Goal: Check status: Check status

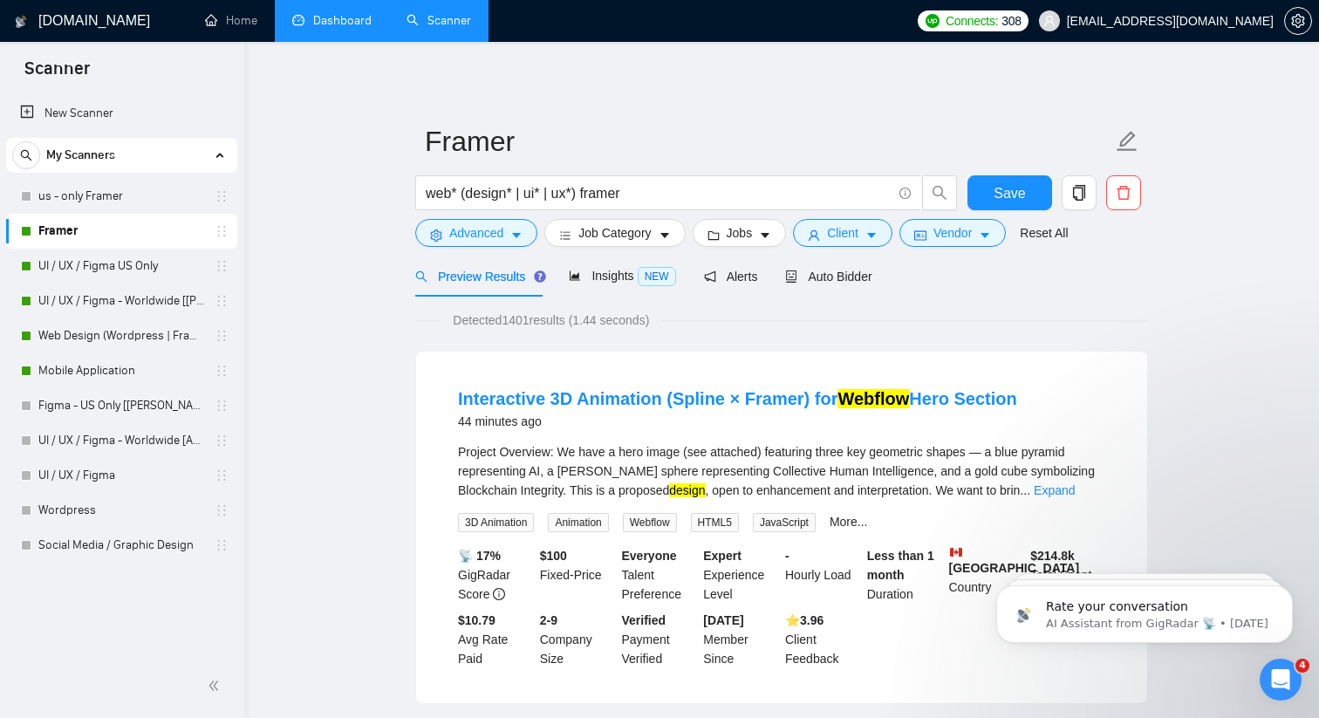
click at [300, 28] on link "Dashboard" at bounding box center [331, 20] width 79 height 15
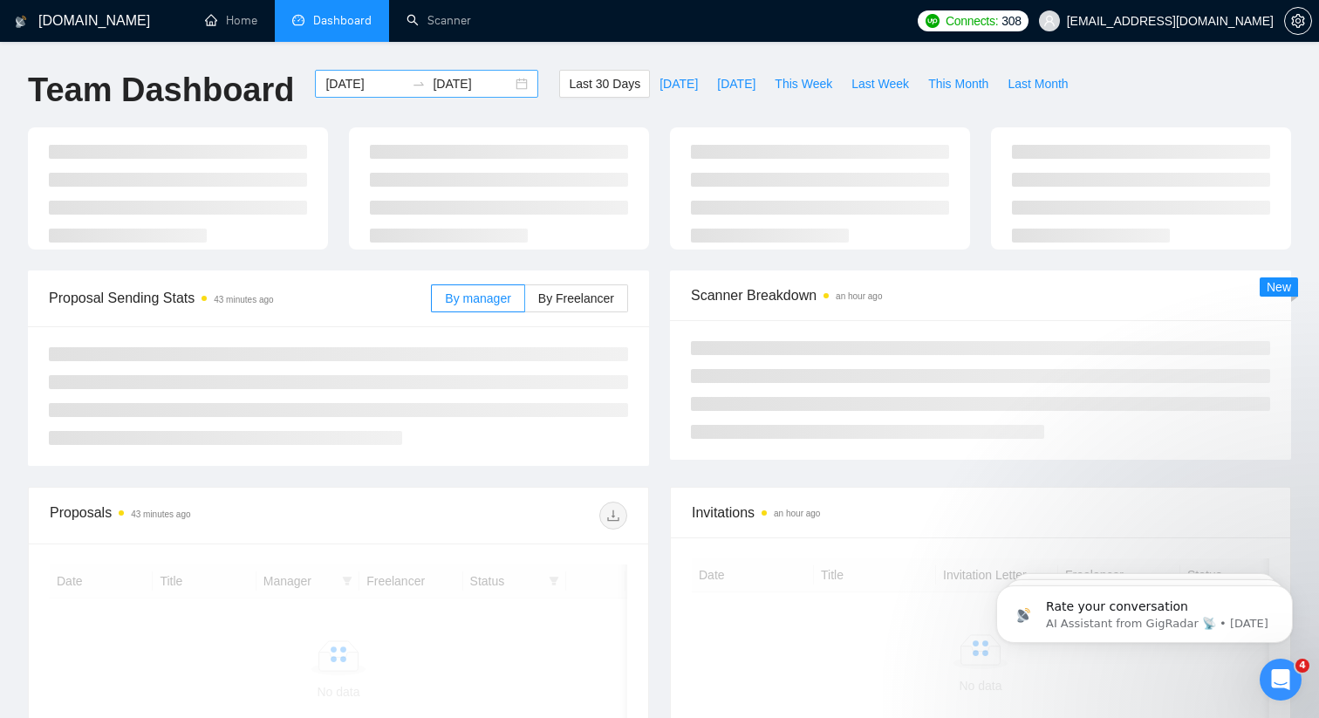
click at [510, 80] on div "[DATE] [DATE]" at bounding box center [426, 84] width 223 height 28
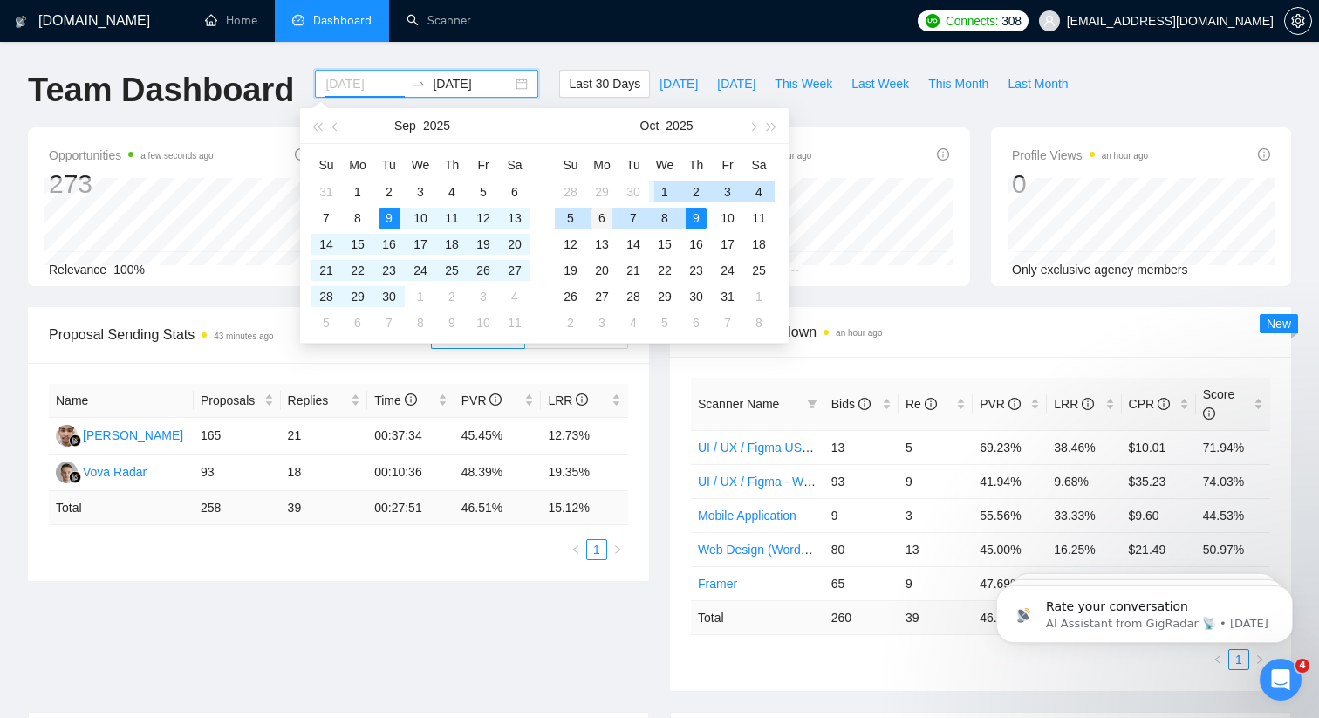
type input "[DATE]"
click at [594, 216] on div "6" at bounding box center [602, 218] width 21 height 21
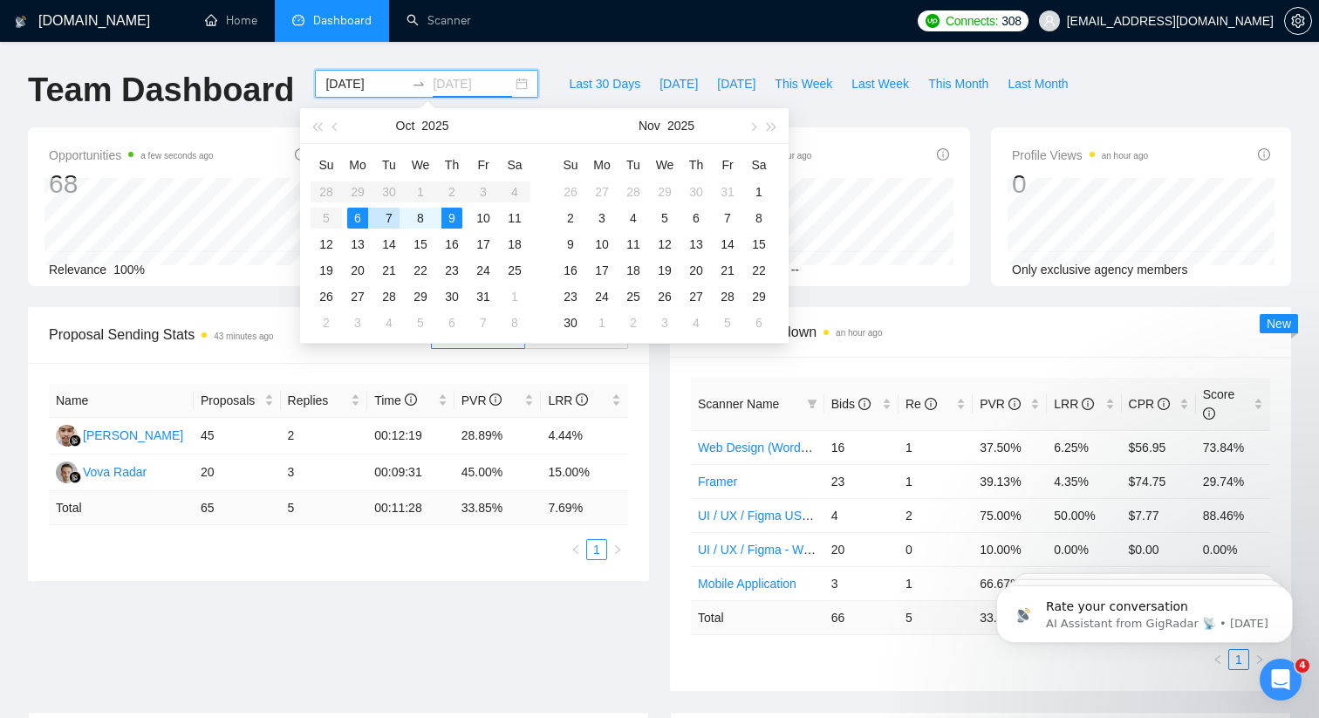
type input "[DATE]"
click at [572, 52] on div "[DOMAIN_NAME] Home Dashboard Scanner Connects: 308 [EMAIL_ADDRESS][DOMAIN_NAME]…" at bounding box center [659, 701] width 1319 height 1402
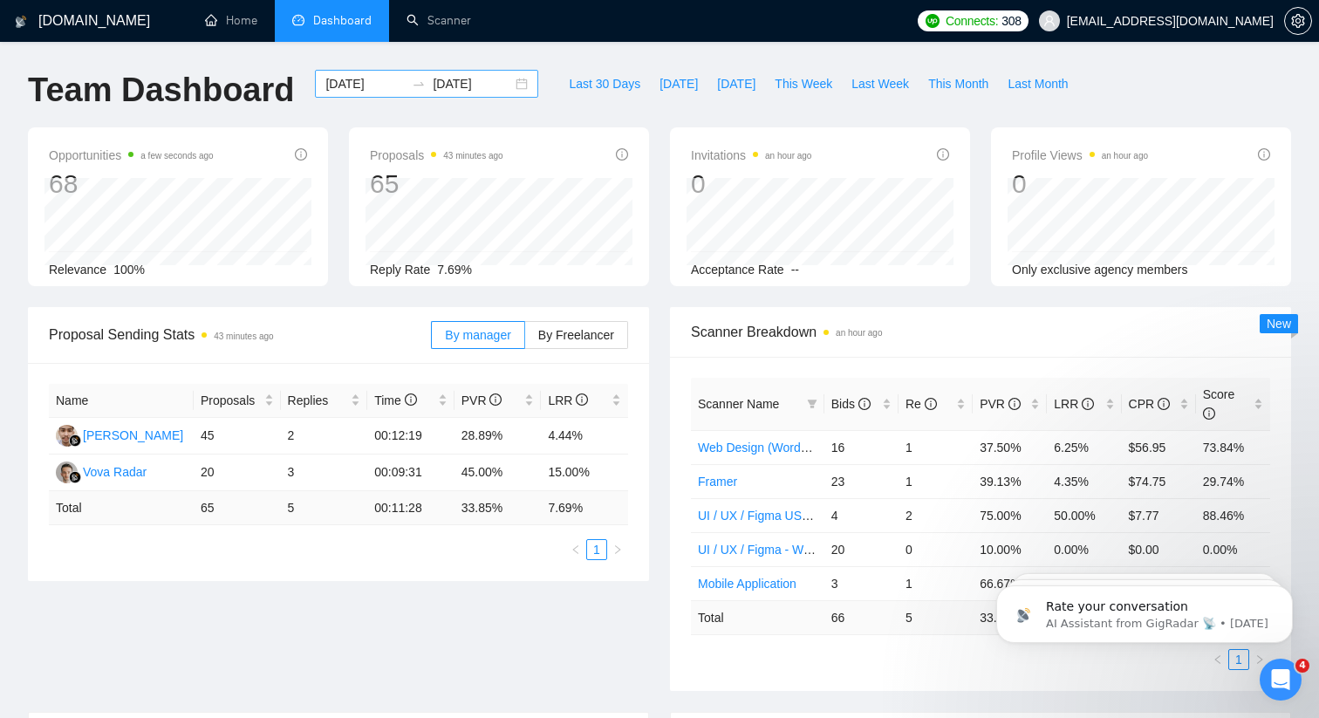
click at [498, 79] on div "[DATE] [DATE]" at bounding box center [426, 84] width 223 height 28
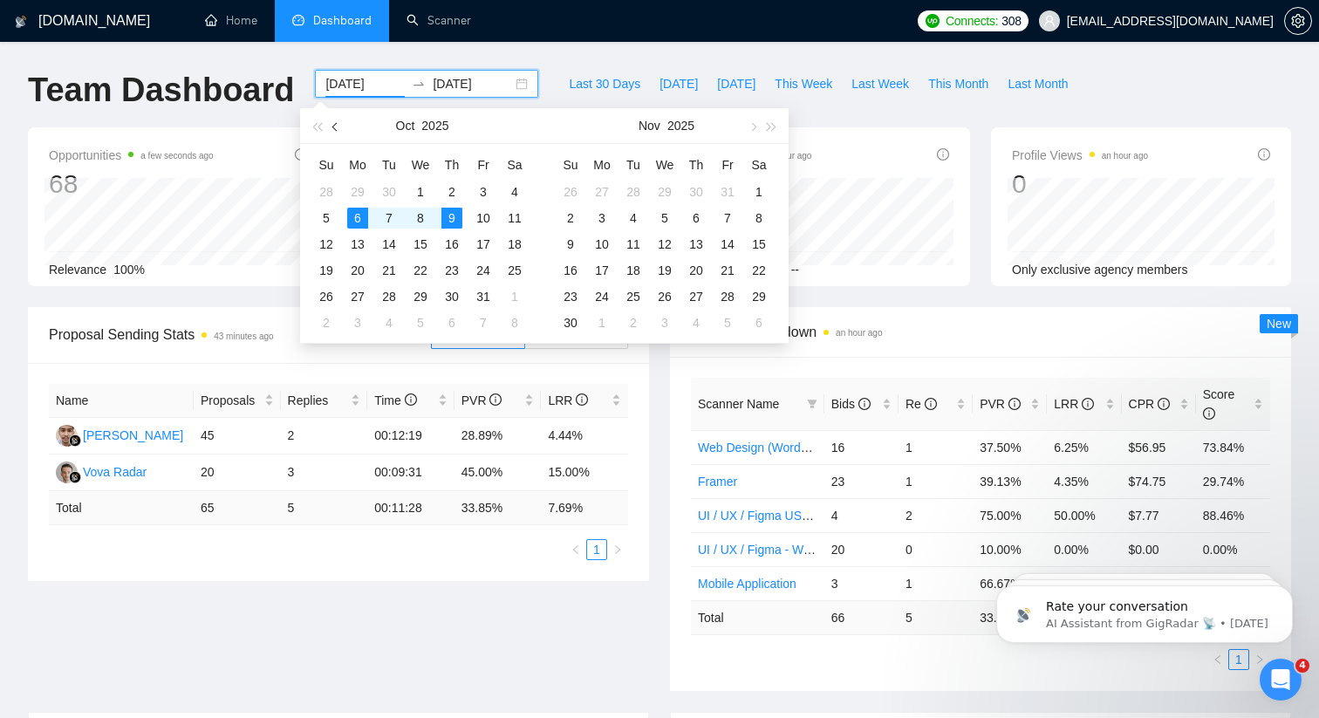
click at [329, 127] on button "button" at bounding box center [335, 125] width 19 height 35
type input "[DATE]"
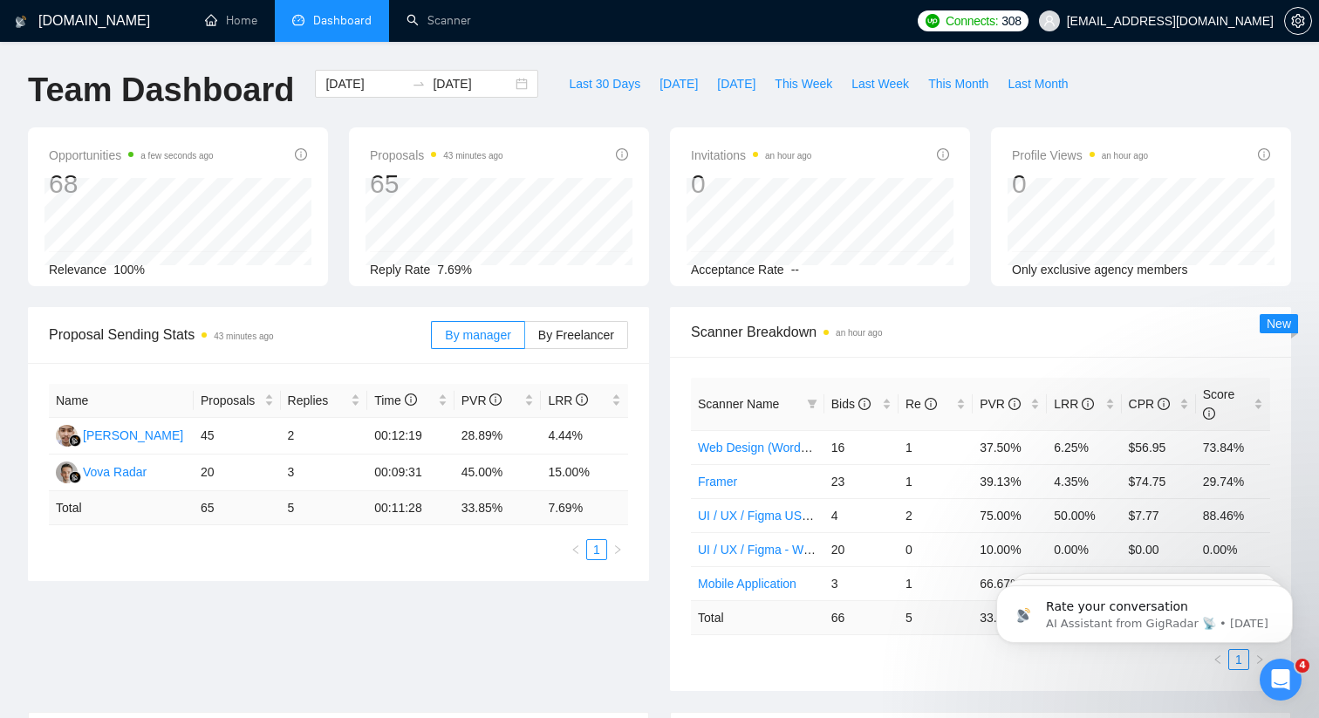
click at [532, 52] on div "[DOMAIN_NAME] Home Dashboard Scanner Connects: 308 [EMAIL_ADDRESS][DOMAIN_NAME]…" at bounding box center [659, 701] width 1319 height 1402
